Goal: Navigation & Orientation: Find specific page/section

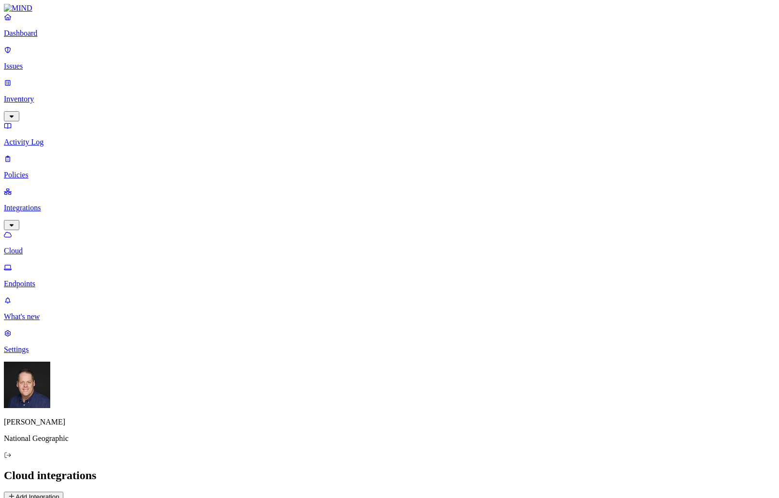
click at [34, 38] on p "Dashboard" at bounding box center [389, 33] width 771 height 9
